Goal: Book appointment/travel/reservation

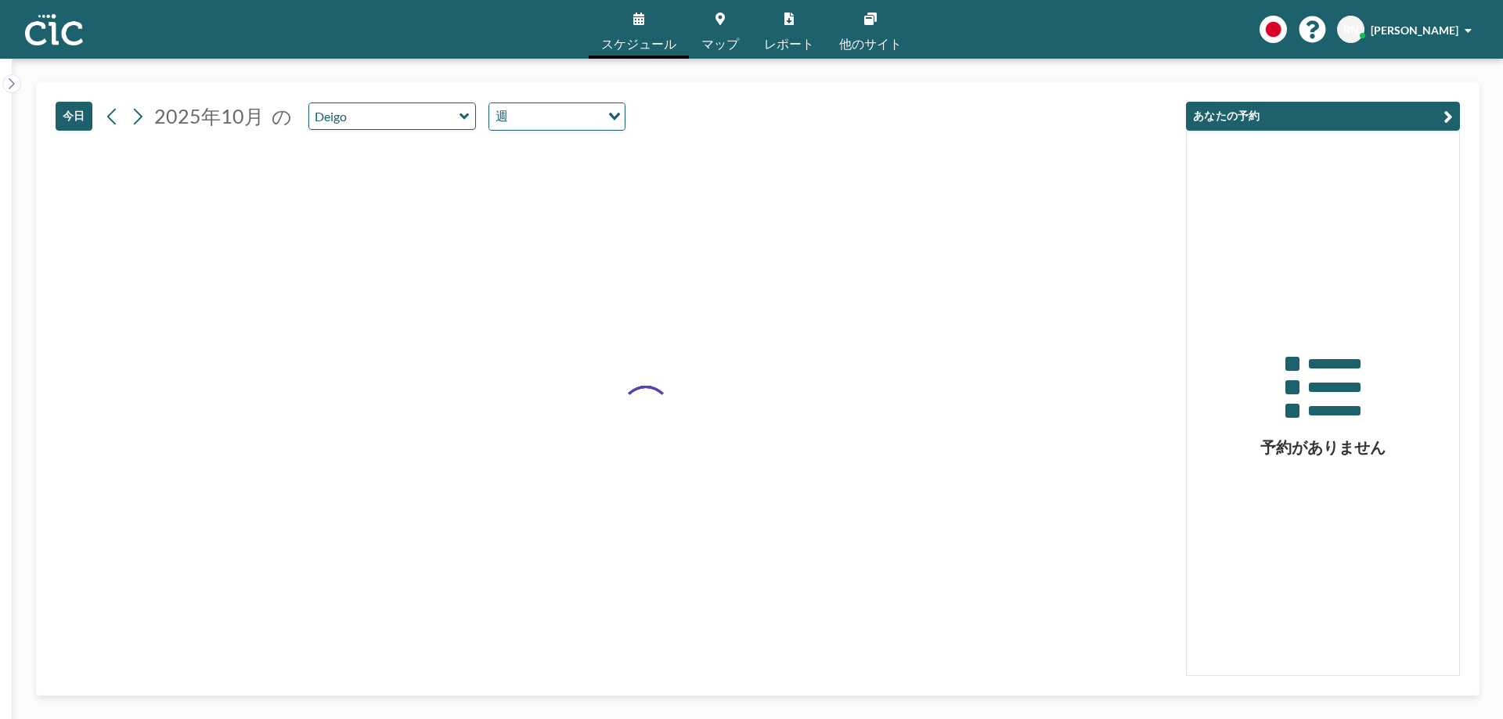
type input "Ajisai"
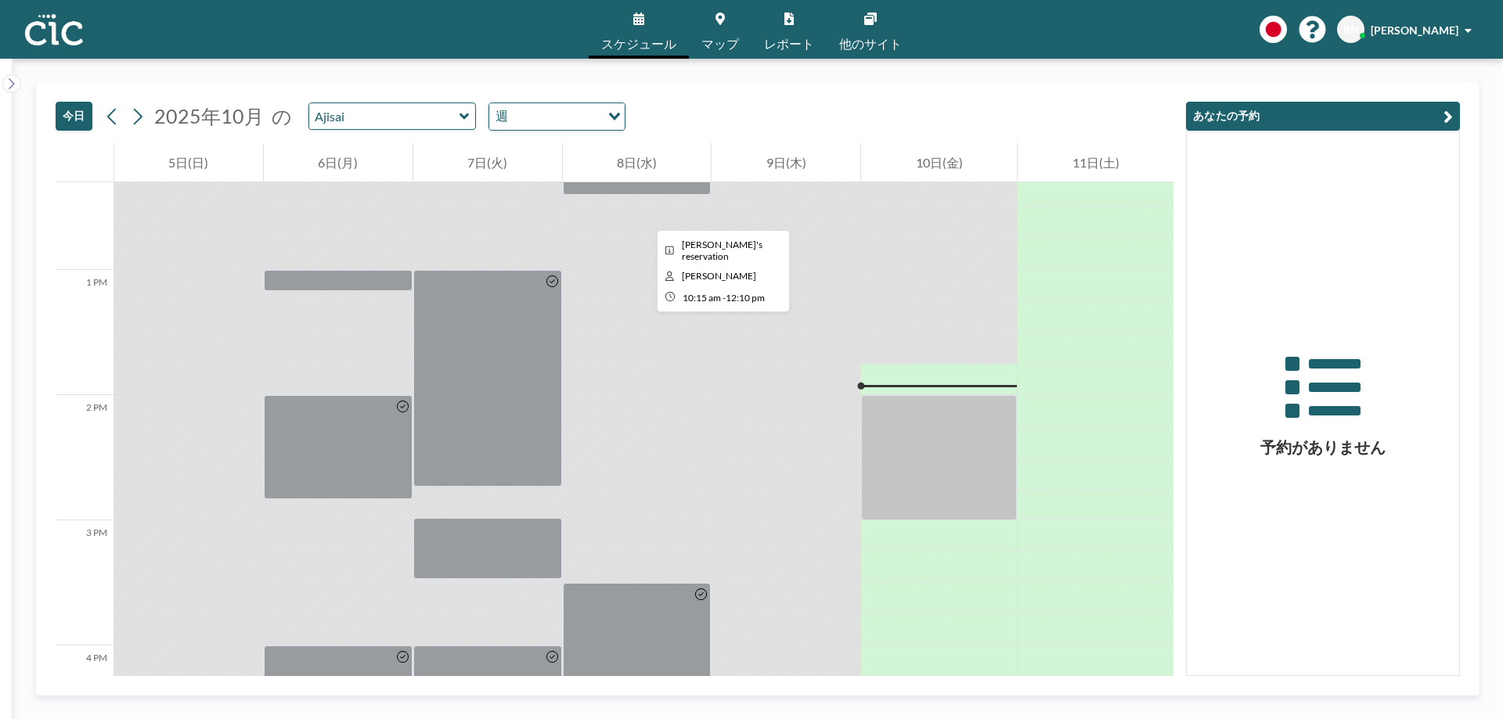
scroll to position [1541, 0]
click at [437, 113] on input "text" at bounding box center [384, 116] width 150 height 26
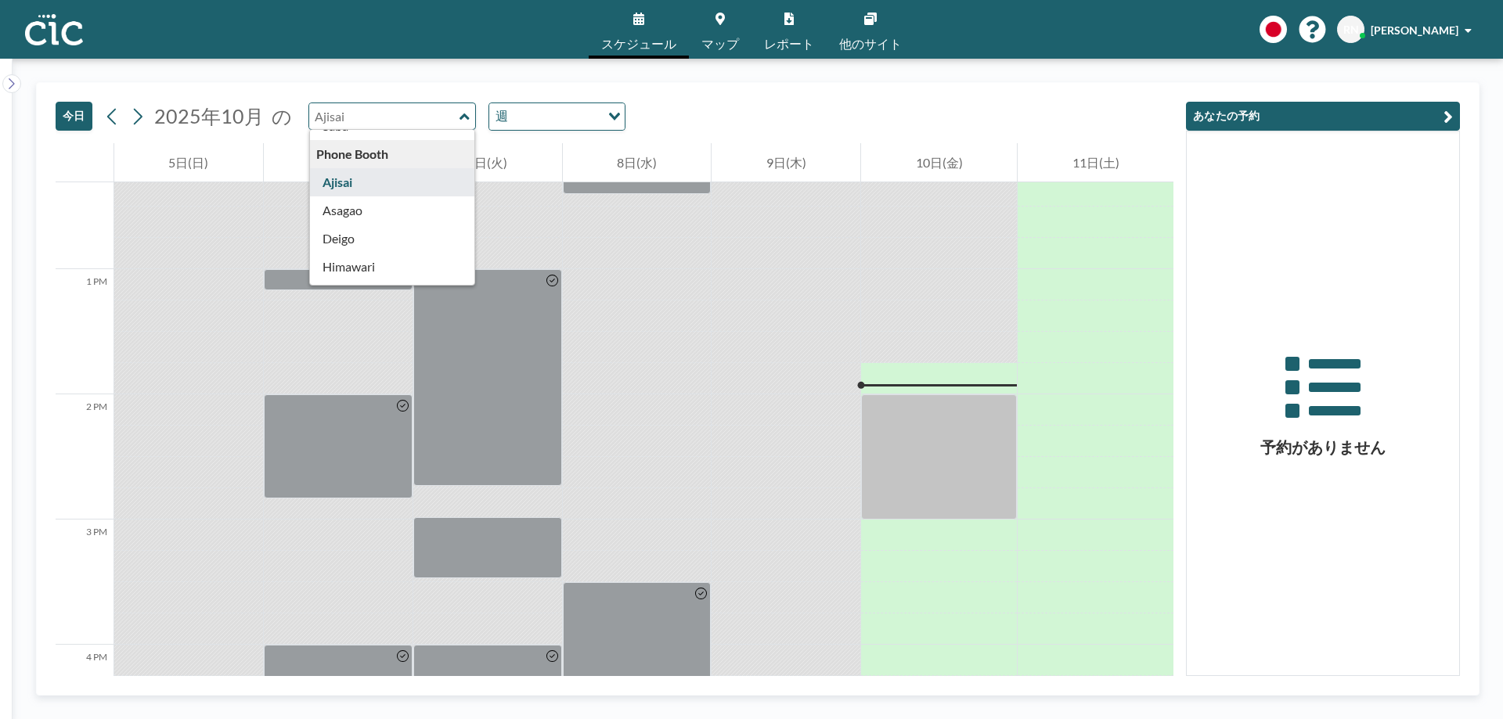
scroll to position [301, 0]
type input "Asagao"
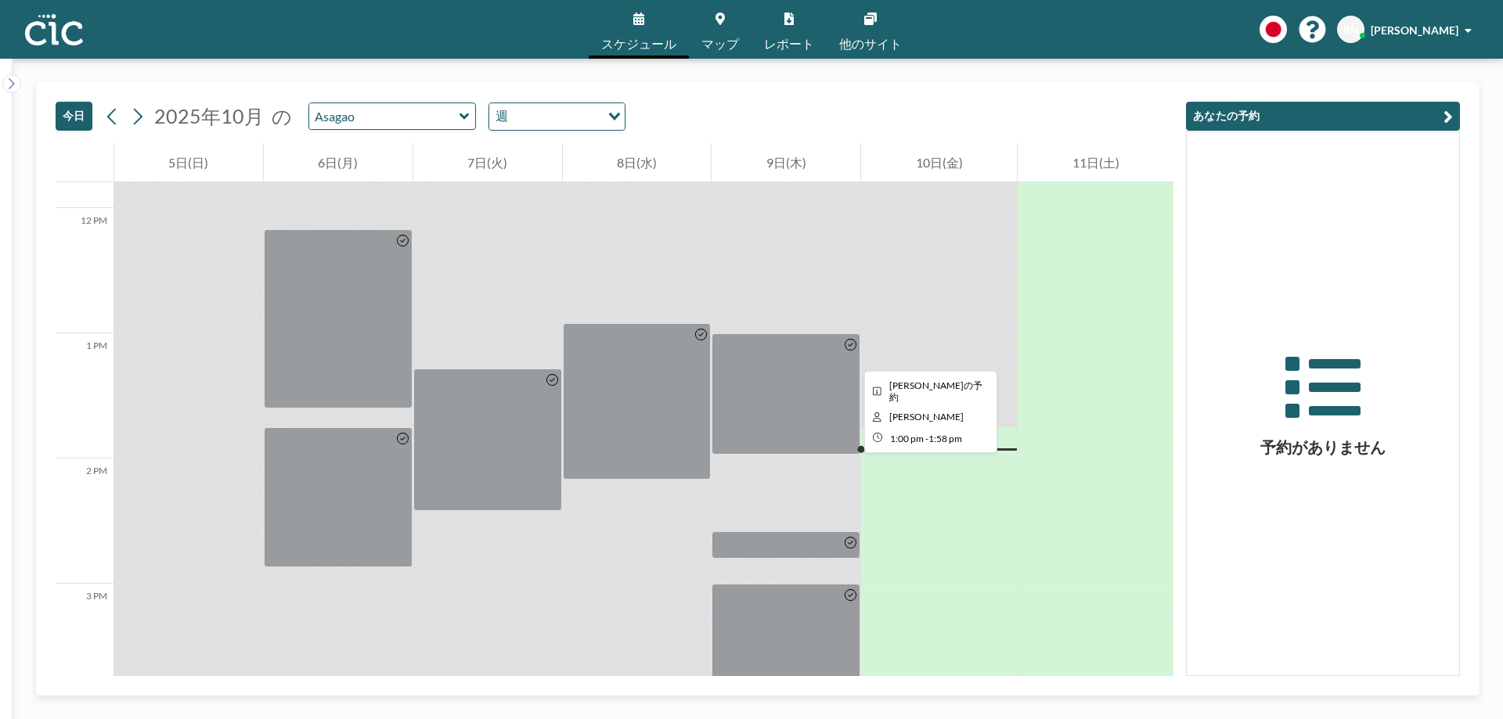
scroll to position [1478, 0]
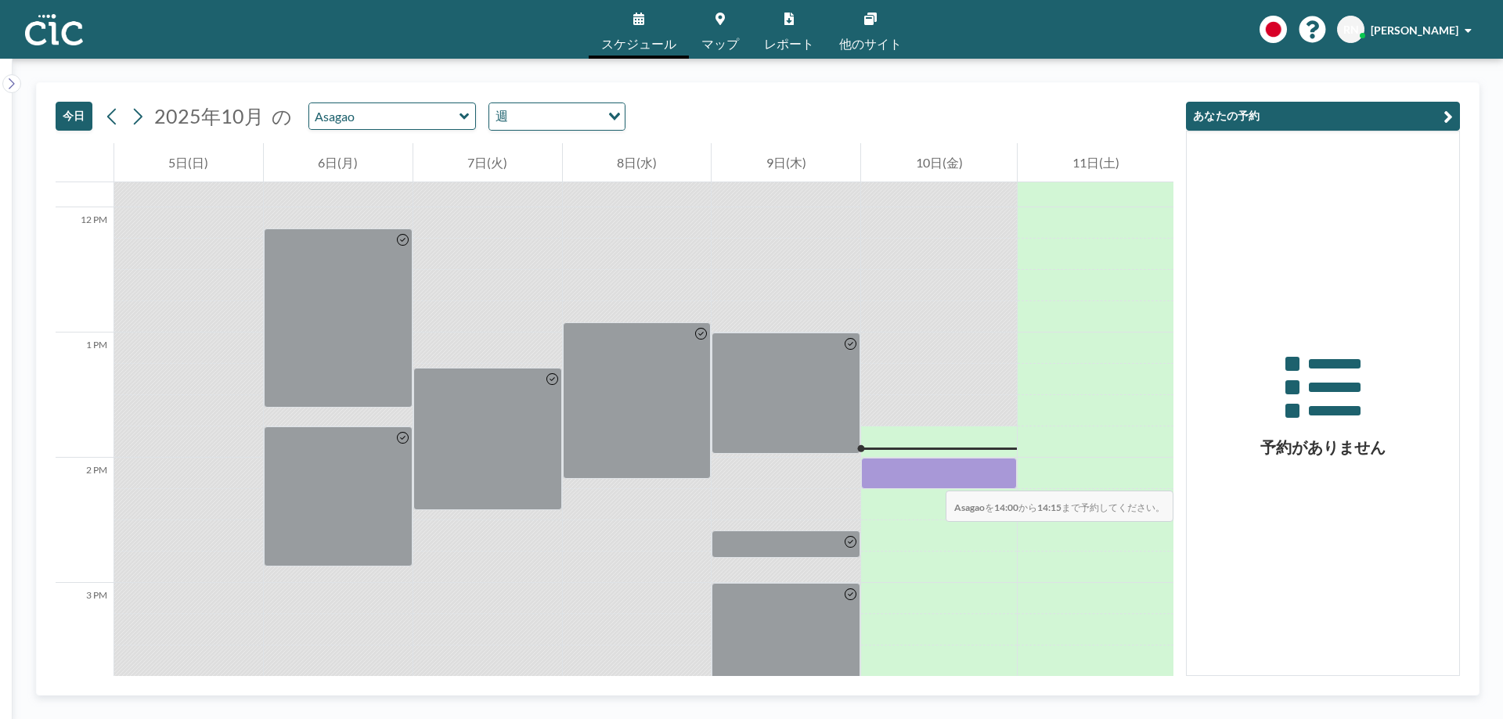
click at [930, 475] on div at bounding box center [939, 473] width 156 height 31
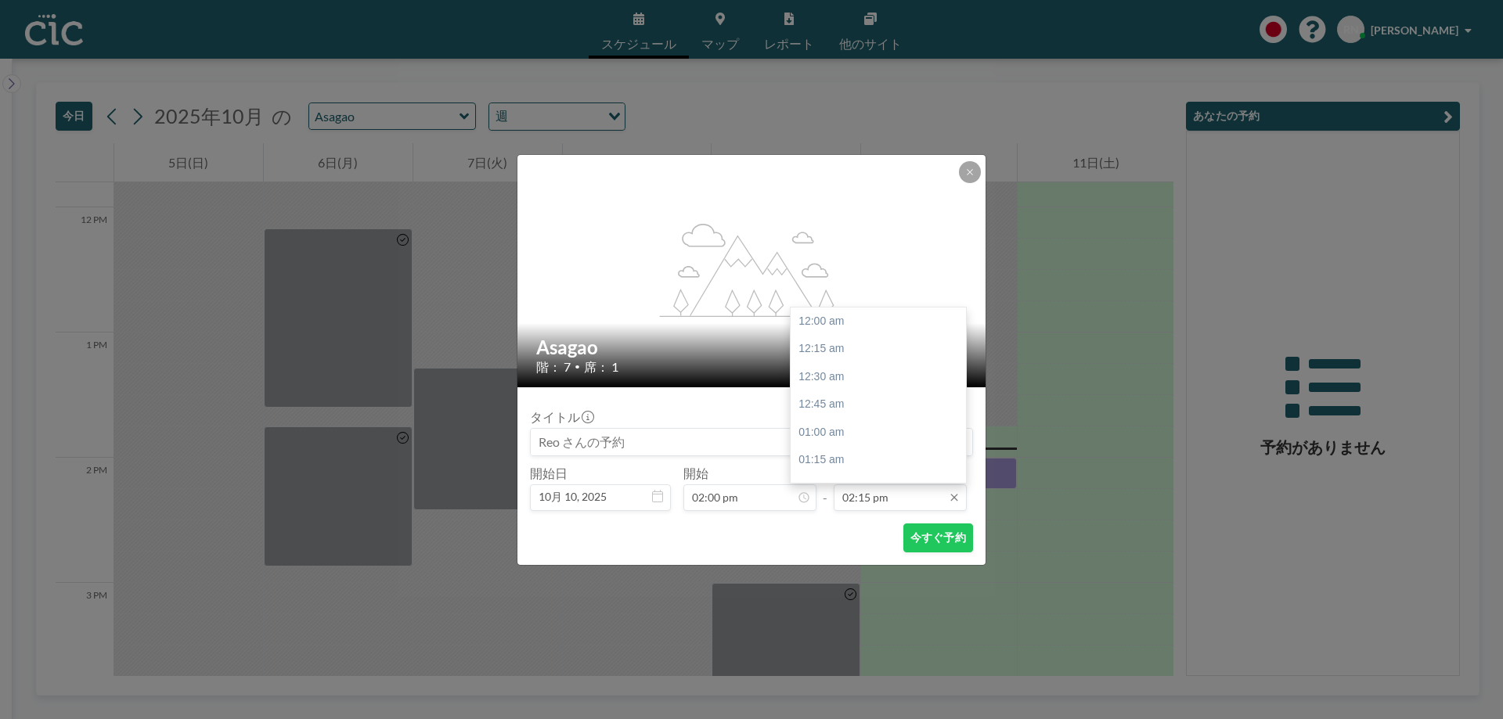
scroll to position [1588, 0]
click at [862, 404] on div "03:00 pm" at bounding box center [881, 405] width 183 height 28
type input "03:00 pm"
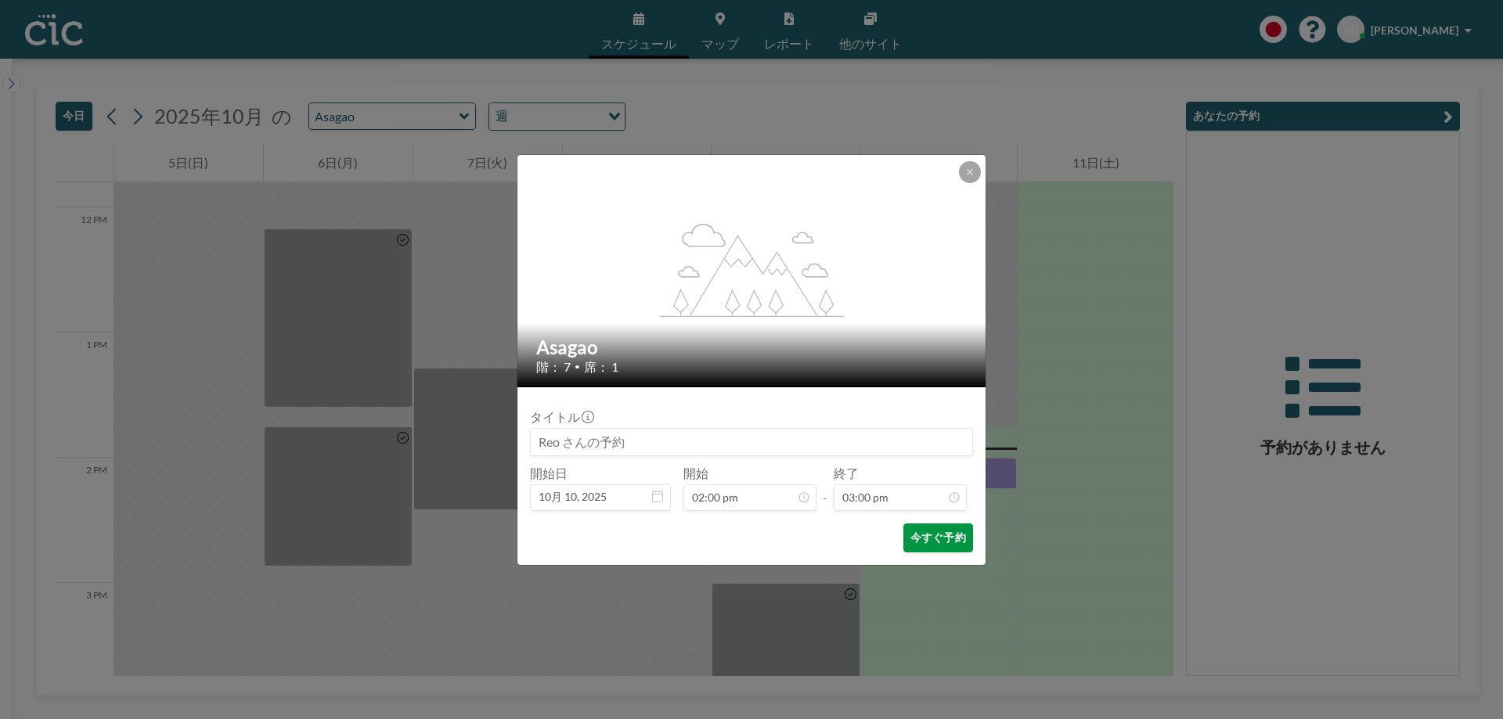
click at [940, 530] on button "今すぐ予約" at bounding box center [938, 538] width 70 height 29
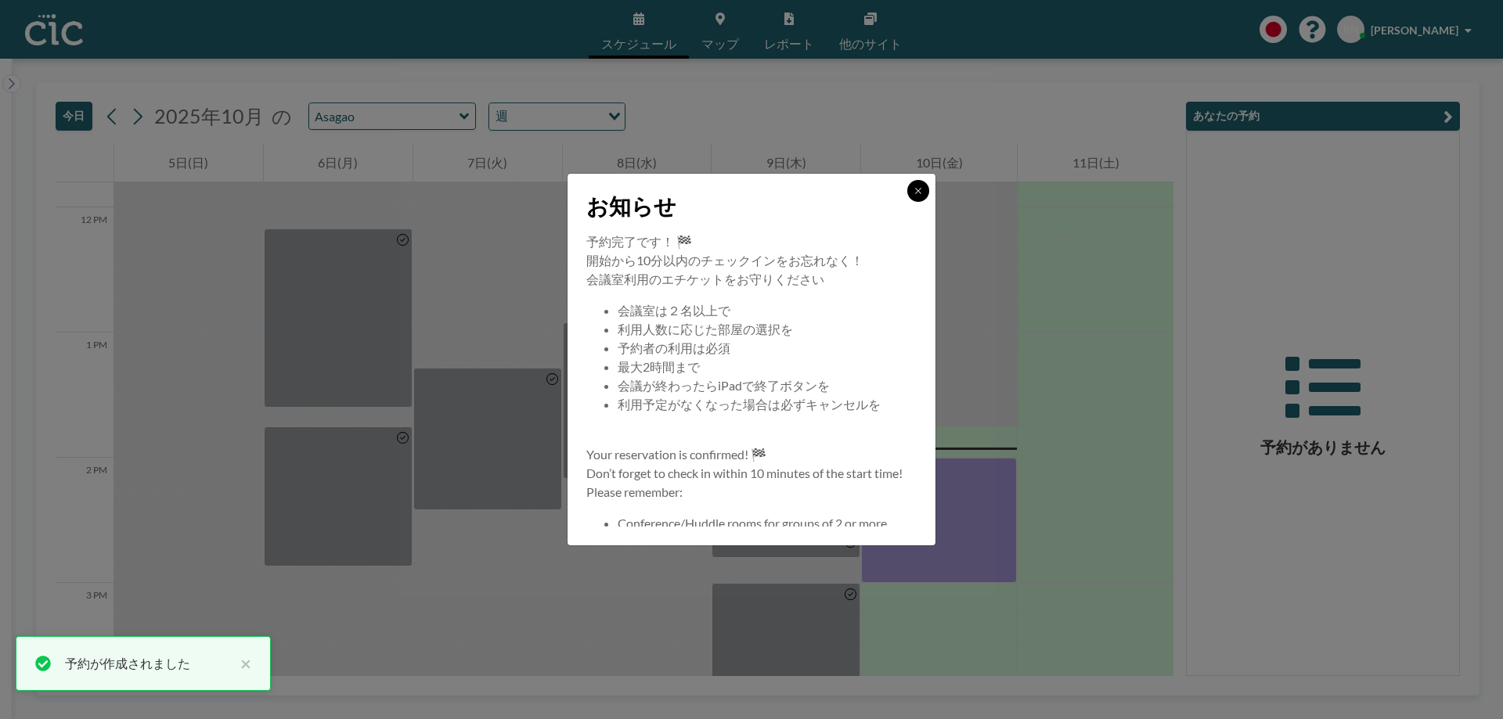
click at [917, 193] on icon at bounding box center [917, 190] width 9 height 9
